Goal: Task Accomplishment & Management: Manage account settings

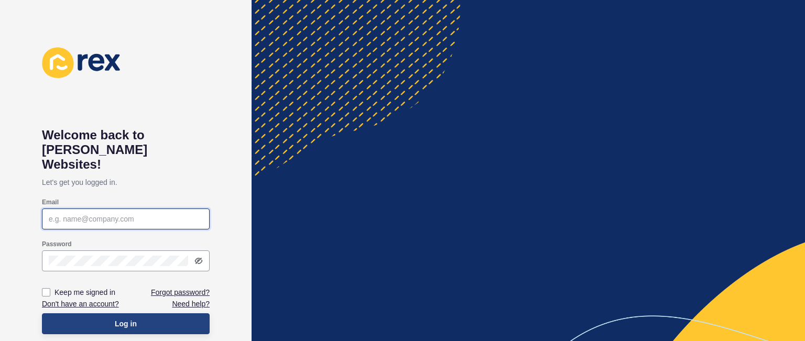
type input "[PERSON_NAME][EMAIL_ADDRESS][DOMAIN_NAME]"
click at [178, 313] on button "Log in" at bounding box center [126, 323] width 168 height 21
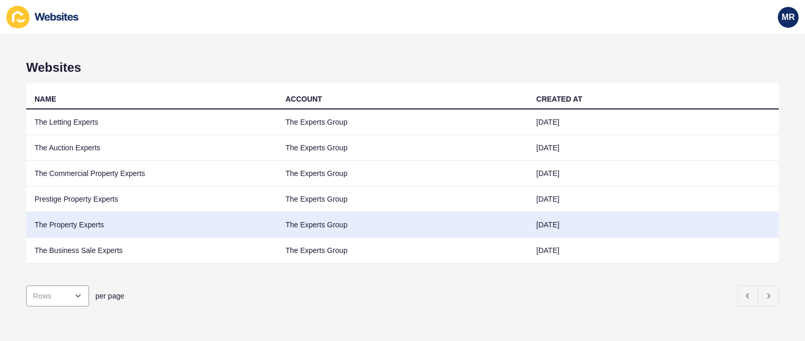
click at [253, 222] on td "The Property Experts" at bounding box center [151, 225] width 251 height 26
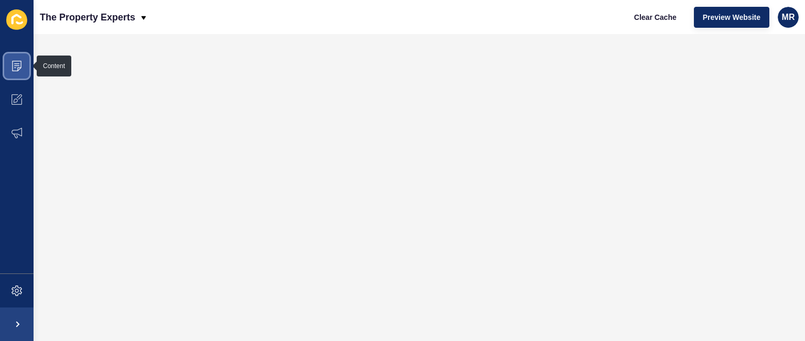
click at [19, 72] on span at bounding box center [17, 66] width 34 height 34
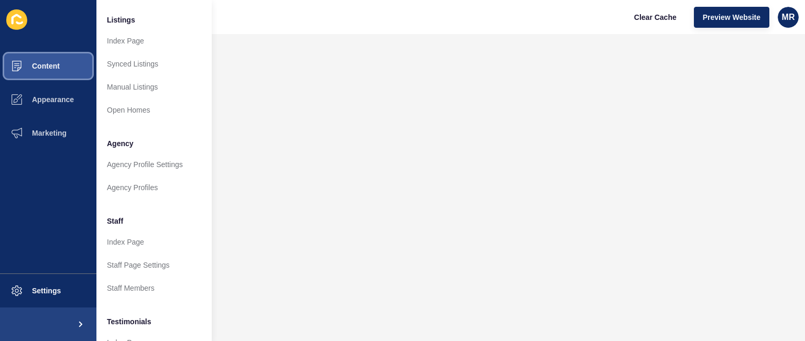
scroll to position [161, 0]
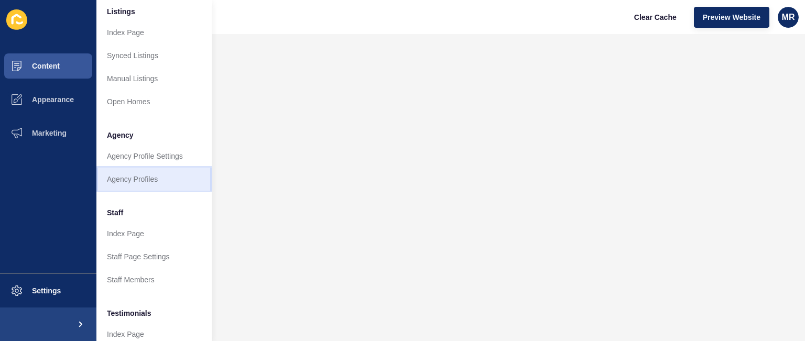
click at [165, 178] on link "Agency Profiles" at bounding box center [153, 179] width 115 height 23
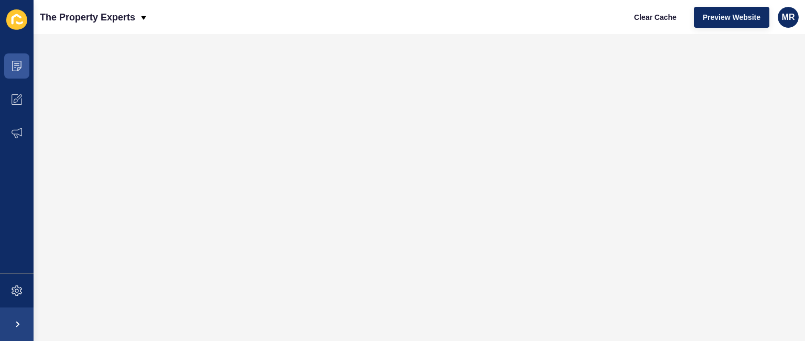
click at [150, 17] on div "The Property Experts Clear Cache Preview Website MR" at bounding box center [419, 17] width 771 height 34
click at [145, 17] on icon at bounding box center [143, 18] width 5 height 4
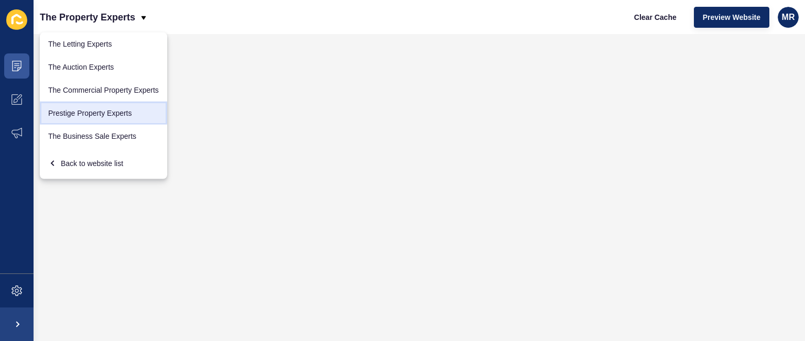
click at [124, 117] on link "Prestige Property Experts" at bounding box center [103, 113] width 127 height 23
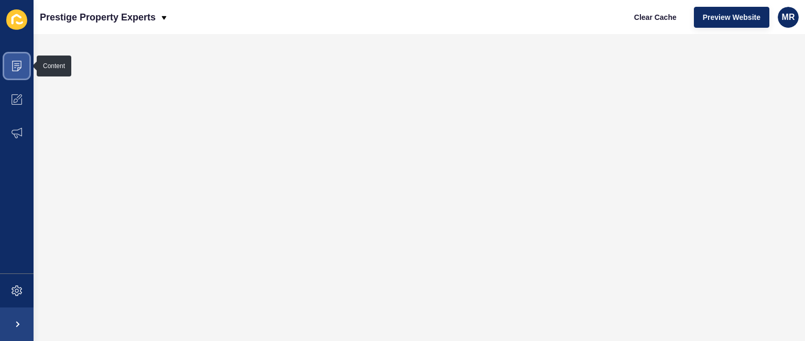
click at [25, 56] on span at bounding box center [17, 66] width 34 height 34
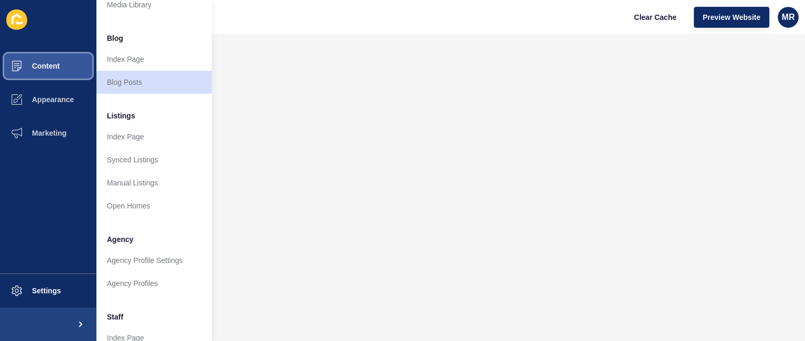
scroll to position [73, 0]
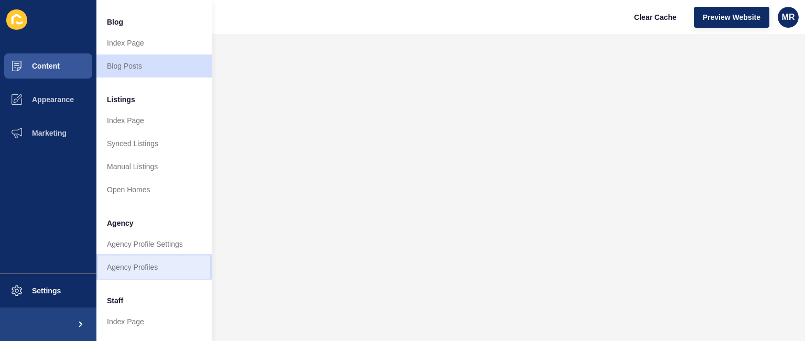
click at [153, 272] on link "Agency Profiles" at bounding box center [153, 267] width 115 height 23
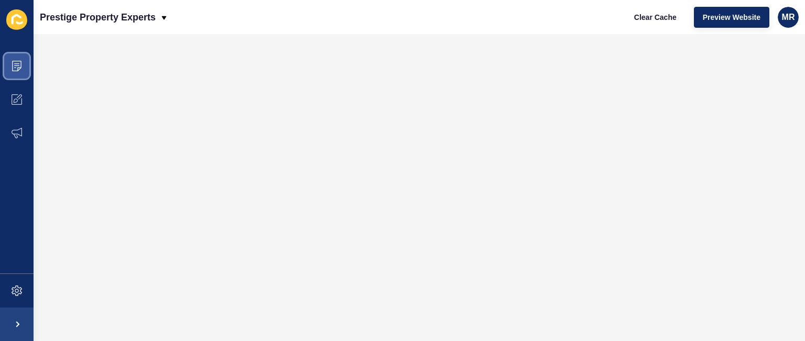
click at [18, 61] on icon at bounding box center [16, 66] width 9 height 10
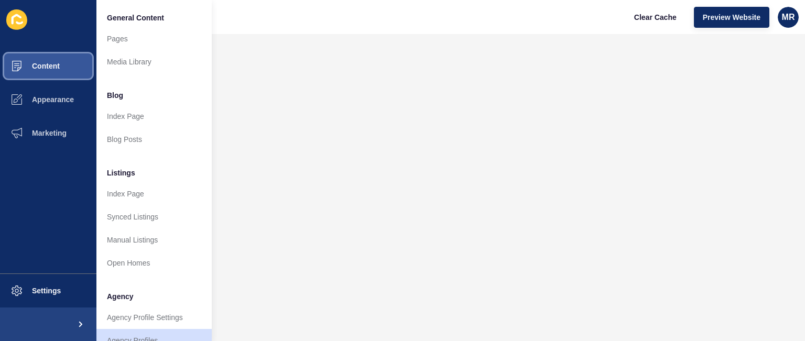
scroll to position [281, 0]
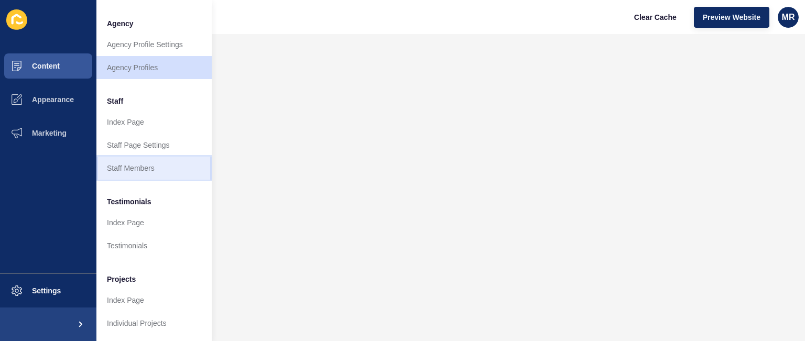
click at [154, 165] on link "Staff Members" at bounding box center [153, 168] width 115 height 23
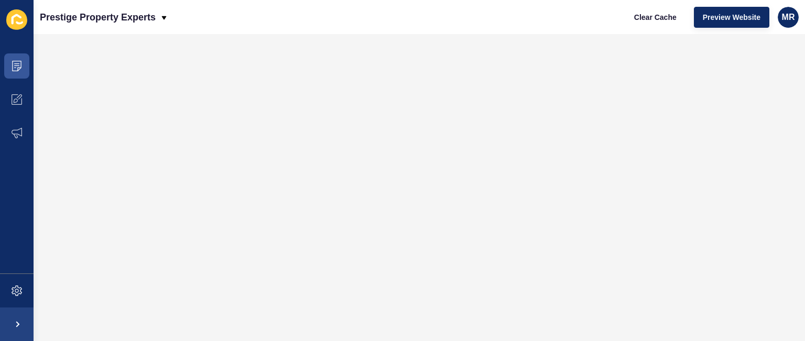
click at [784, 27] on div "Clear Cache Preview Website MR" at bounding box center [712, 17] width 182 height 29
click at [787, 16] on span "MR" at bounding box center [788, 17] width 13 height 10
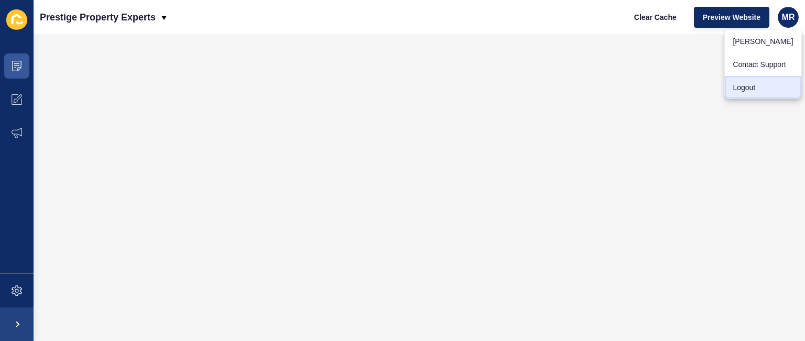
click at [738, 88] on link "Logout" at bounding box center [762, 87] width 77 height 23
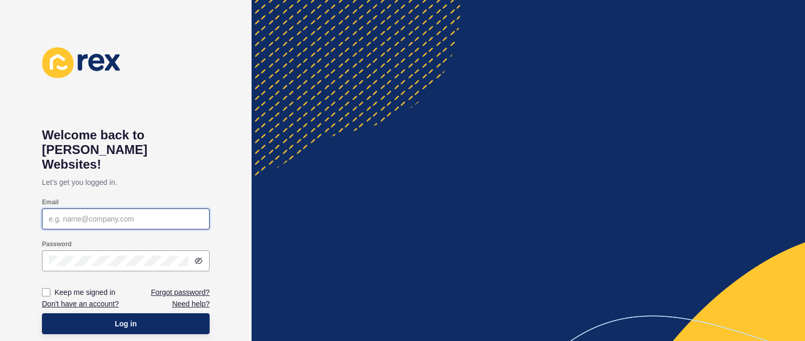
type input "[PERSON_NAME][EMAIL_ADDRESS][DOMAIN_NAME]"
